Goal: Information Seeking & Learning: Find specific fact

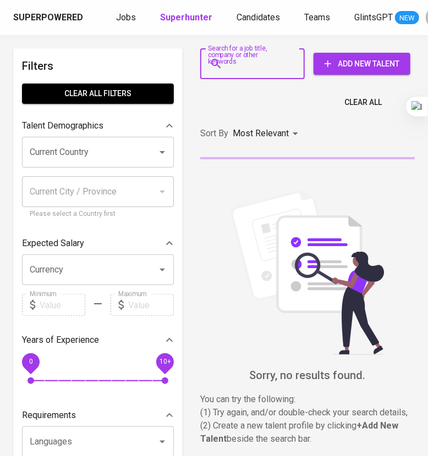
click at [273, 63] on input "Search for a job title, company or other keywords" at bounding box center [255, 63] width 56 height 21
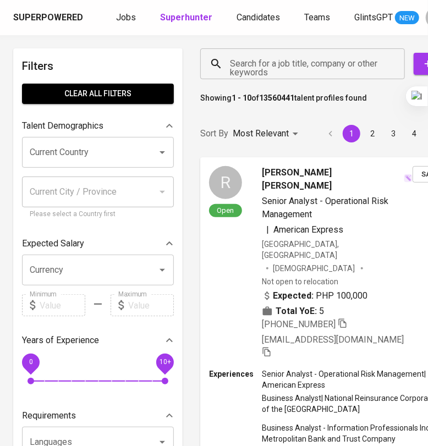
click at [285, 62] on input "Search for a job title, company or other keywords" at bounding box center [305, 63] width 156 height 21
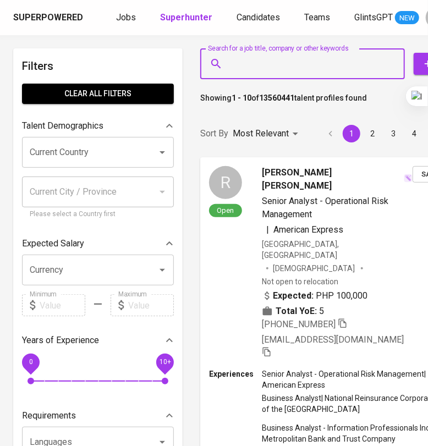
paste input "[EMAIL_ADDRESS][DOMAIN_NAME]"
type input "[EMAIL_ADDRESS][DOMAIN_NAME]"
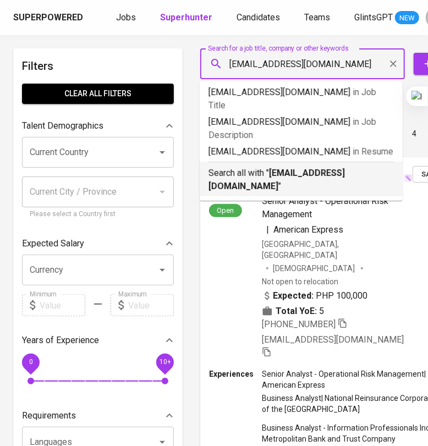
click at [286, 167] on p "Search all with " [EMAIL_ADDRESS][DOMAIN_NAME] "" at bounding box center [300, 180] width 185 height 26
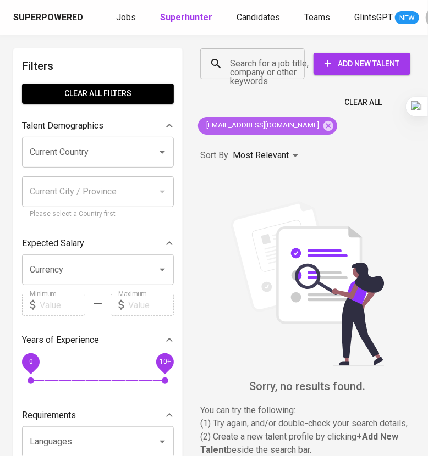
drag, startPoint x: 301, startPoint y: 130, endPoint x: 297, endPoint y: 124, distance: 7.6
click at [322, 130] on icon at bounding box center [328, 126] width 12 height 12
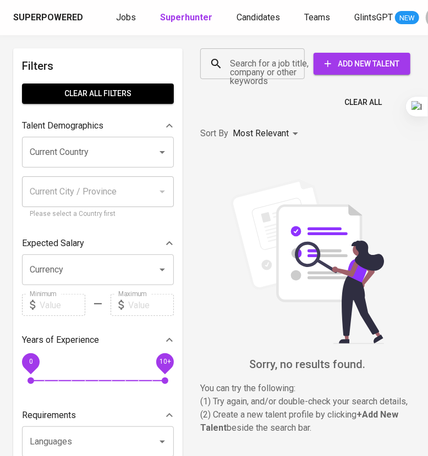
click at [259, 62] on input "Search for a job title, company or other keywords" at bounding box center [255, 63] width 56 height 21
click at [259, 64] on input "Search for a job title, company or other keywords" at bounding box center [255, 63] width 56 height 21
paste input "[EMAIL_ADDRESS][DOMAIN_NAME]"
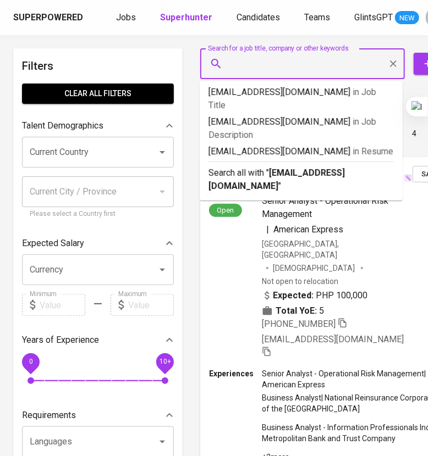
type input "[EMAIL_ADDRESS][DOMAIN_NAME]"
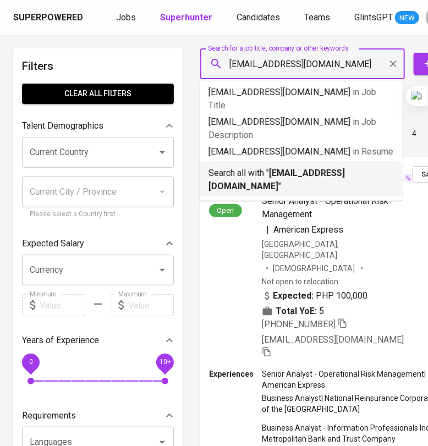
click at [289, 168] on b "[EMAIL_ADDRESS][DOMAIN_NAME]" at bounding box center [276, 180] width 136 height 24
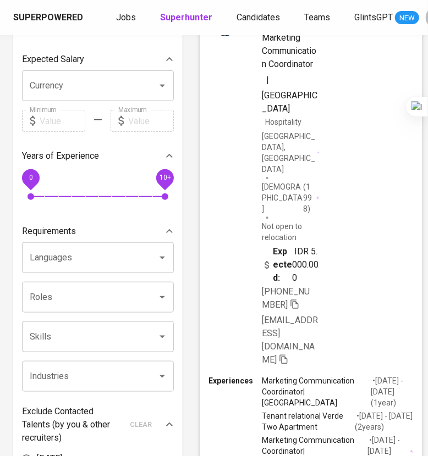
scroll to position [206, 0]
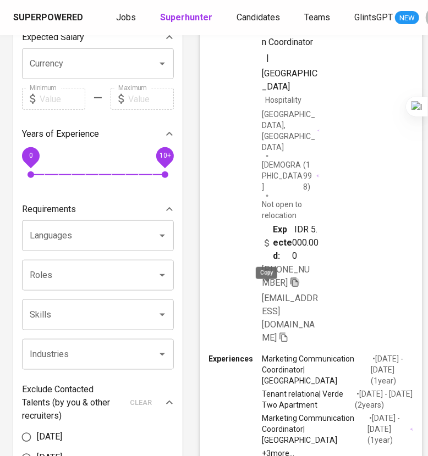
click at [290, 287] on icon "button" at bounding box center [294, 282] width 8 height 9
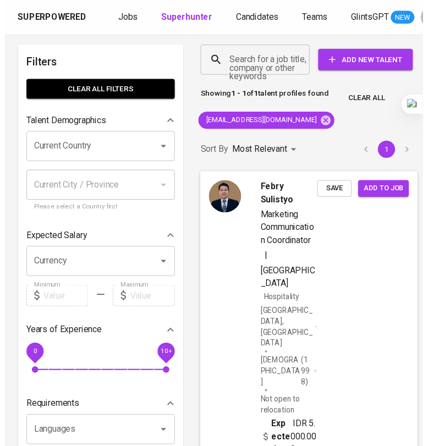
scroll to position [0, 0]
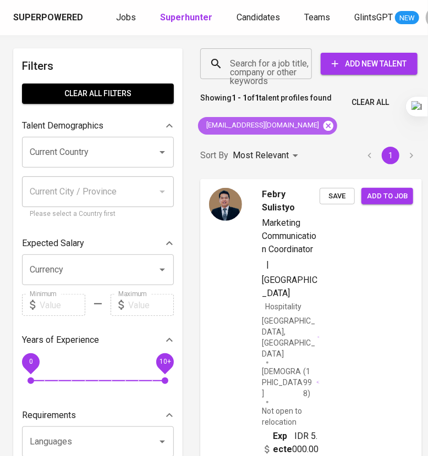
click at [323, 129] on icon at bounding box center [328, 125] width 10 height 10
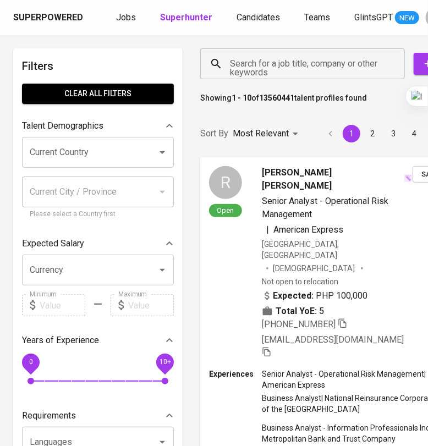
click at [256, 75] on div "Search for a job title, company or other keywords" at bounding box center [302, 63] width 204 height 31
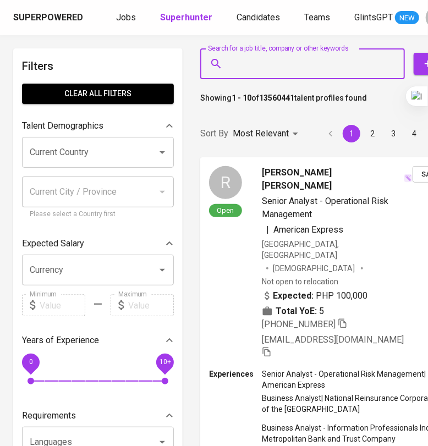
paste input "[EMAIL_ADDRESS][DOMAIN_NAME]"
type input "[EMAIL_ADDRESS][DOMAIN_NAME]"
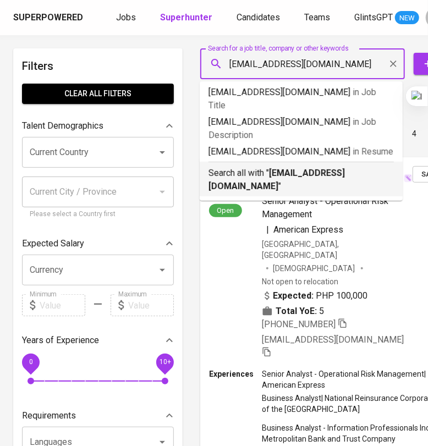
click at [294, 167] on p "Search all with " [EMAIL_ADDRESS][DOMAIN_NAME] "" at bounding box center [300, 180] width 185 height 26
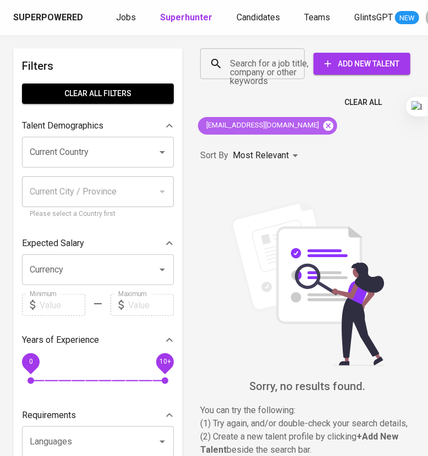
click at [322, 126] on icon at bounding box center [328, 126] width 12 height 12
